Goal: Task Accomplishment & Management: Use online tool/utility

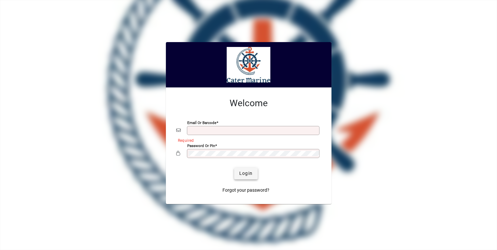
type input "**********"
click at [249, 173] on span "Login" at bounding box center [245, 173] width 13 height 7
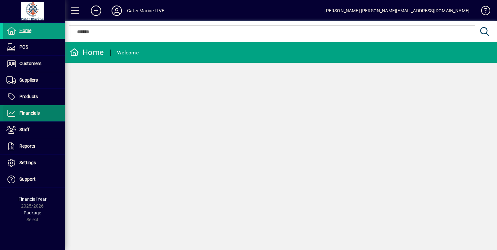
click at [28, 112] on span "Financials" at bounding box center [29, 112] width 20 height 5
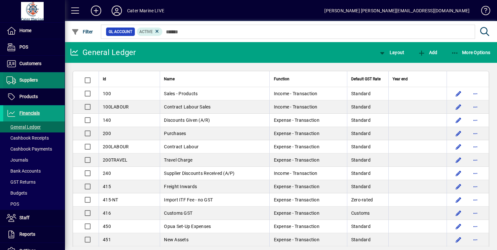
click at [34, 80] on span "Suppliers" at bounding box center [28, 79] width 18 height 5
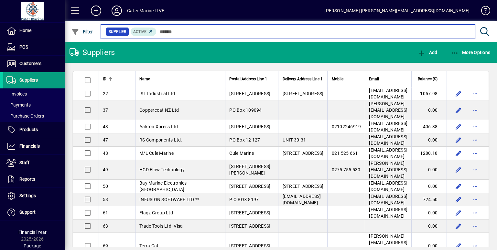
click at [178, 29] on input "text" at bounding box center [312, 31] width 313 height 9
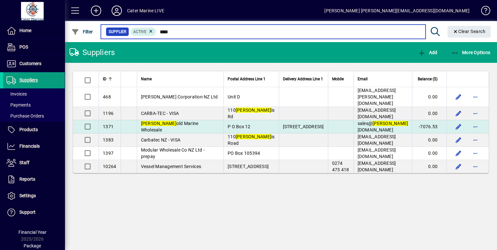
type input "****"
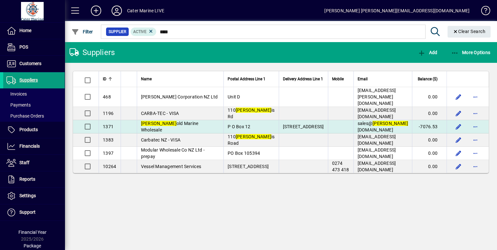
click at [333, 127] on td at bounding box center [341, 126] width 26 height 13
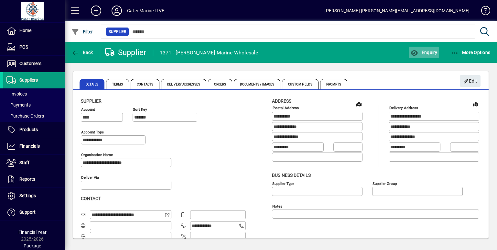
click at [419, 55] on span "Enquiry" at bounding box center [423, 52] width 27 height 5
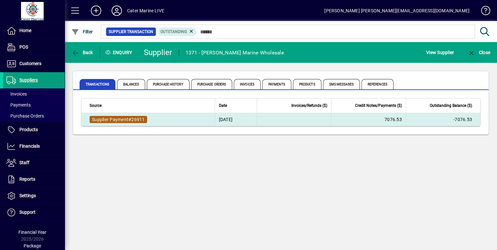
click at [128, 120] on span "Supplier Payment" at bounding box center [110, 119] width 37 height 5
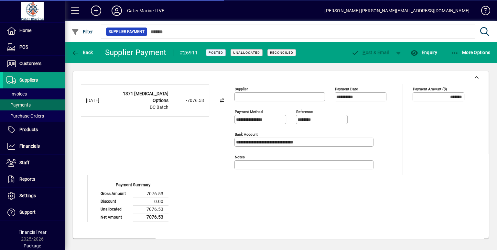
type input "**********"
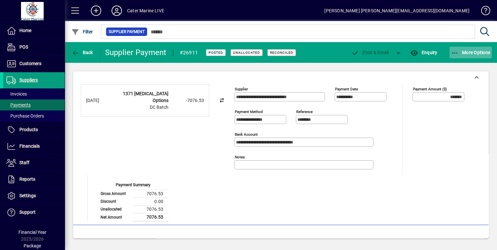
click at [458, 51] on icon "button" at bounding box center [455, 53] width 8 height 6
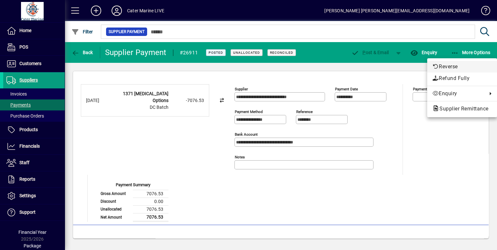
click at [446, 65] on span "Reverse" at bounding box center [461, 67] width 59 height 8
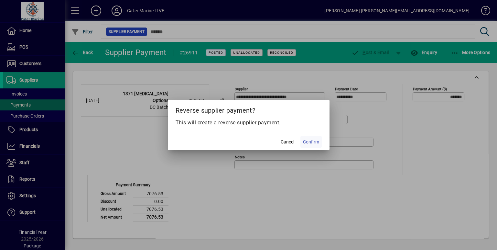
click at [313, 142] on span "Confirm" at bounding box center [311, 141] width 16 height 7
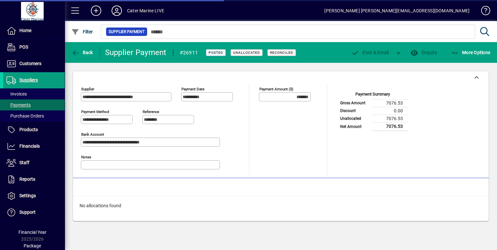
type input "********"
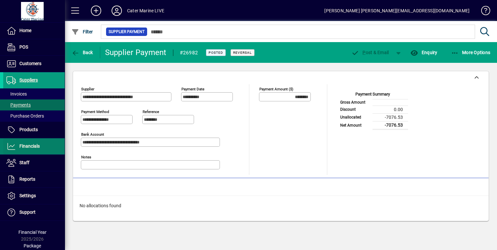
click at [25, 144] on span "Financials" at bounding box center [29, 145] width 20 height 5
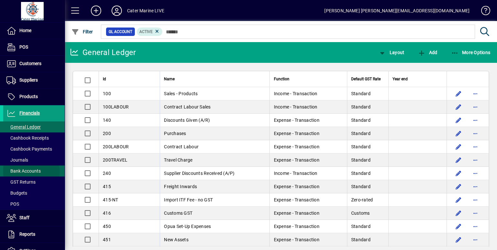
click at [28, 171] on span "Bank Accounts" at bounding box center [23, 170] width 34 height 5
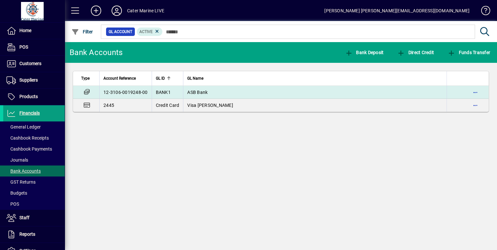
click at [251, 93] on td "ASB Bank" at bounding box center [314, 92] width 263 height 13
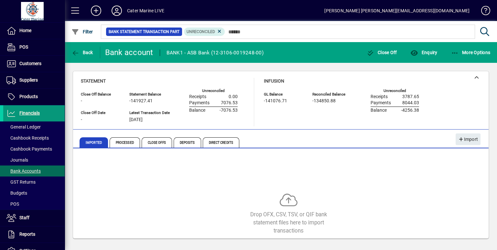
click at [33, 117] on span "Financials" at bounding box center [21, 113] width 37 height 8
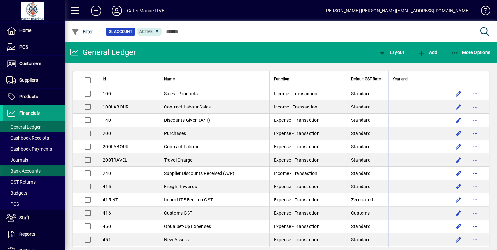
click at [26, 171] on span "Bank Accounts" at bounding box center [23, 170] width 34 height 5
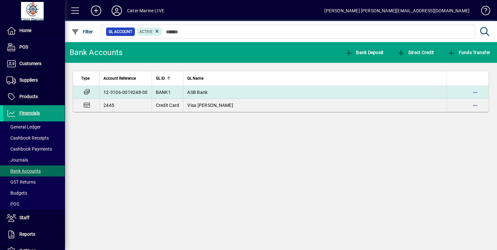
click at [224, 93] on td "ASB Bank" at bounding box center [314, 92] width 263 height 13
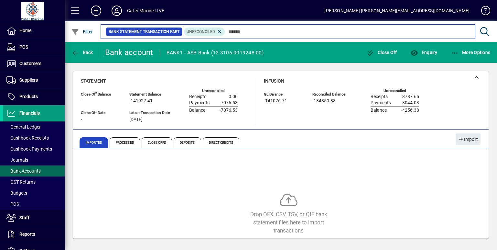
scroll to position [19, 0]
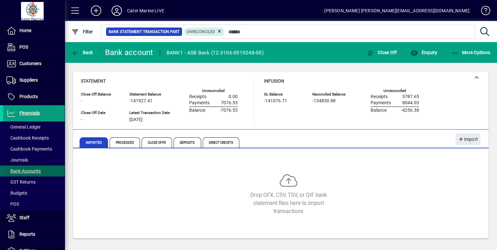
click at [32, 171] on span "Bank Accounts" at bounding box center [23, 170] width 34 height 5
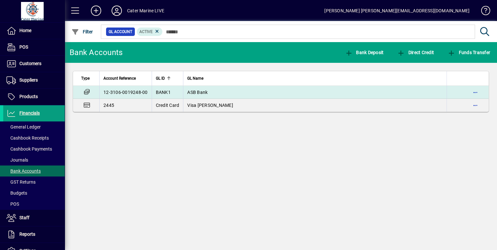
click at [241, 91] on td "ASB Bank" at bounding box center [314, 92] width 263 height 13
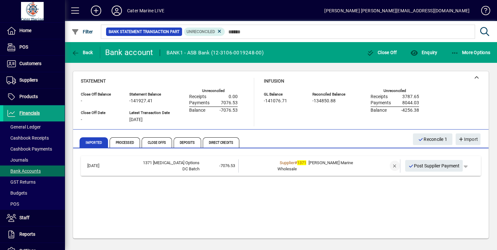
click at [388, 168] on span "button" at bounding box center [395, 166] width 16 height 16
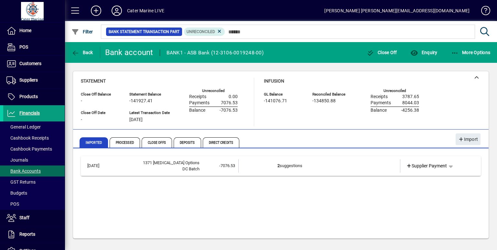
click at [371, 169] on td at bounding box center [375, 165] width 27 height 13
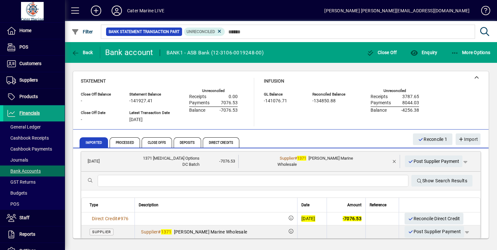
scroll to position [4, 0]
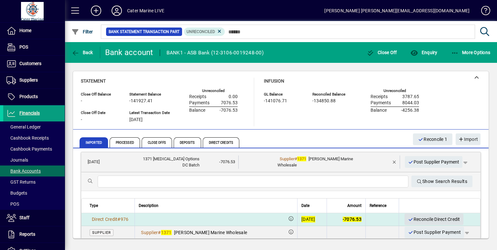
click at [432, 216] on span "Reconcile Direct Credit" at bounding box center [434, 219] width 52 height 11
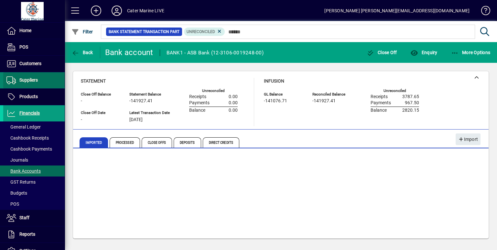
click at [34, 80] on span "Suppliers" at bounding box center [28, 79] width 18 height 5
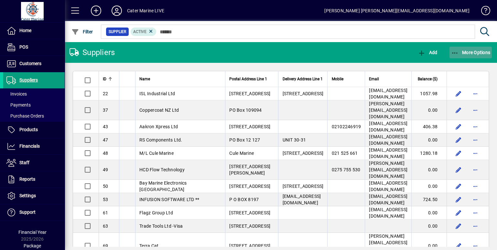
click at [454, 50] on icon "button" at bounding box center [455, 53] width 8 height 6
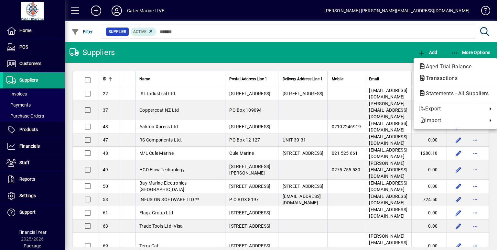
click at [358, 59] on div at bounding box center [248, 125] width 497 height 250
